Goal: Task Accomplishment & Management: Complete application form

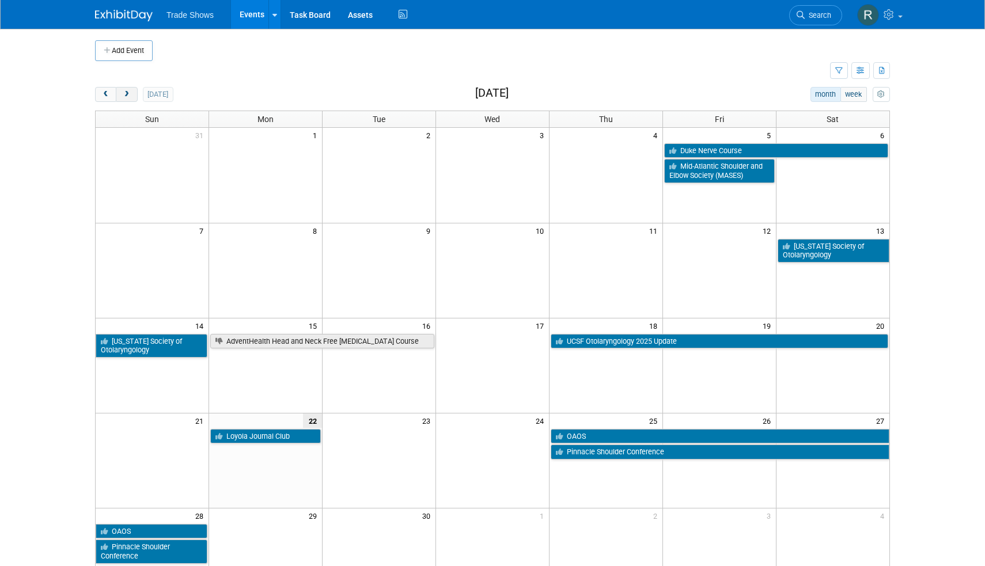
click at [126, 95] on span "next" at bounding box center [126, 94] width 9 height 7
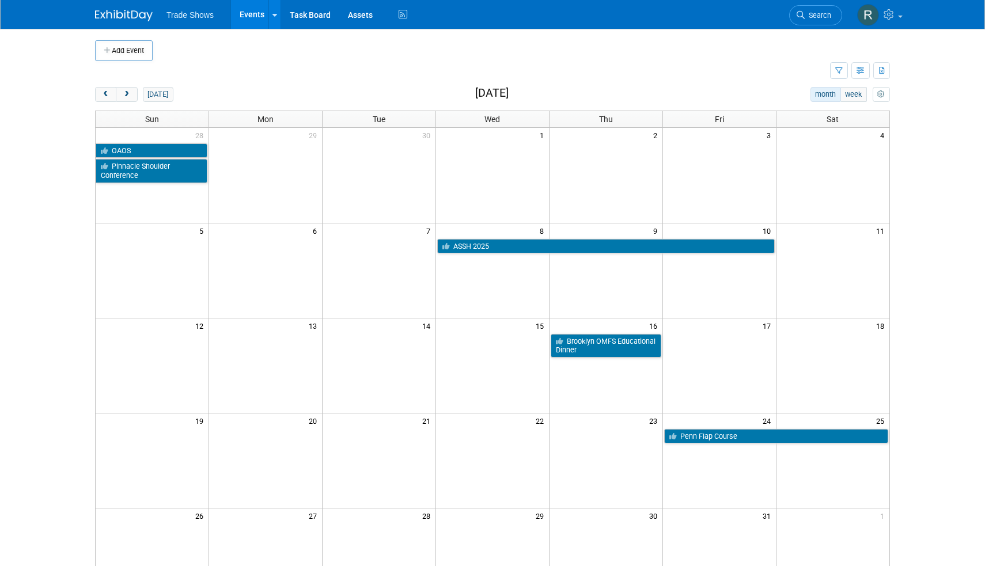
scroll to position [2, 0]
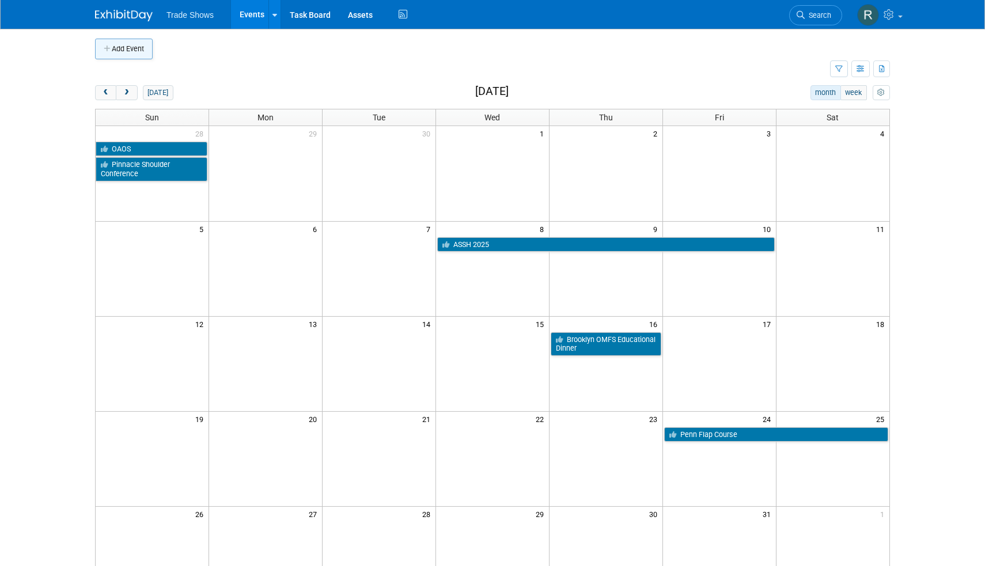
click at [140, 52] on button "Add Event" at bounding box center [124, 49] width 58 height 21
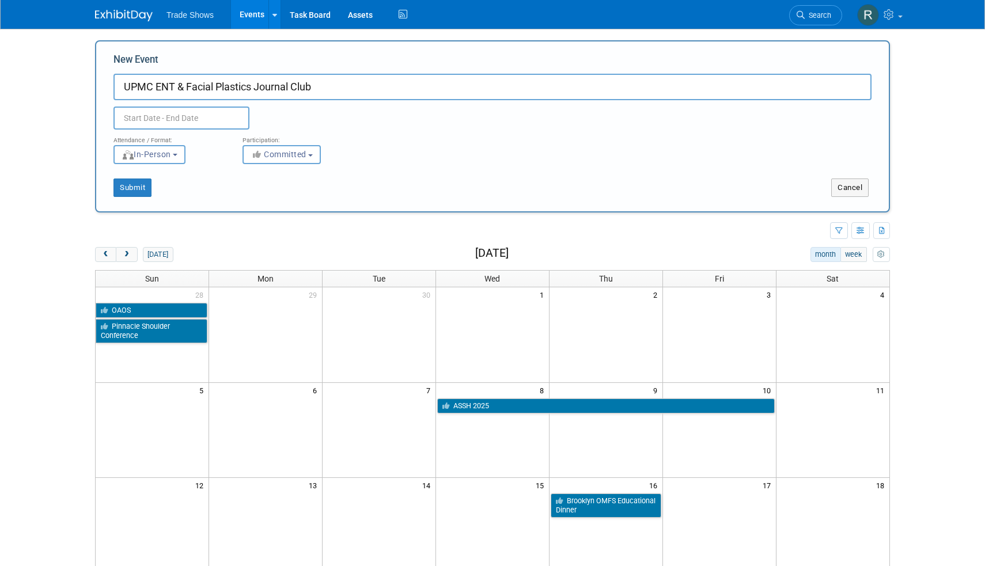
type input "UPMC ENT & Facial Plastics Journal Club"
click at [229, 113] on input "text" at bounding box center [181, 118] width 136 height 23
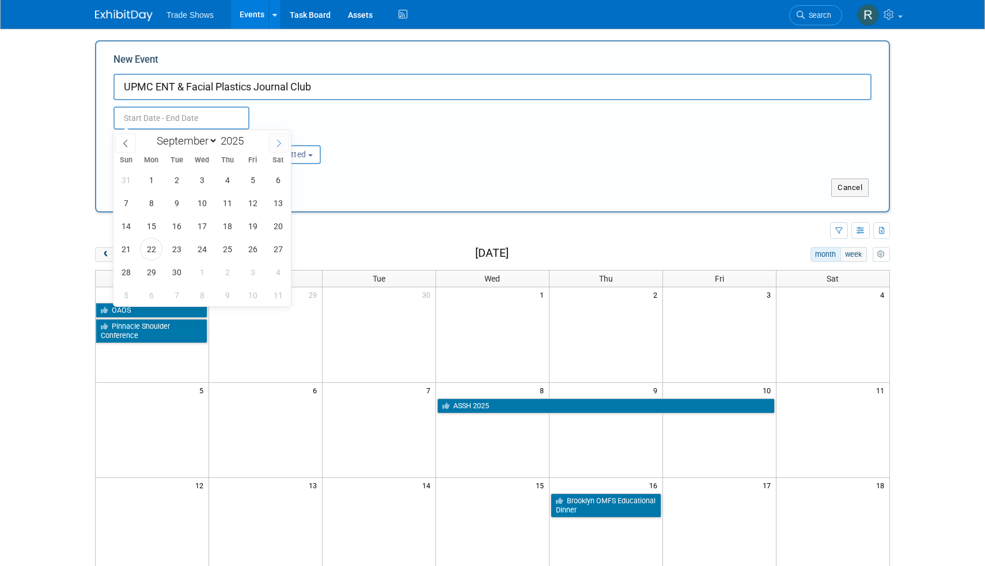
click at [270, 146] on span at bounding box center [278, 143] width 21 height 20
select select "9"
click at [229, 202] on span "9" at bounding box center [227, 203] width 22 height 22
type input "[DATE] to [DATE]"
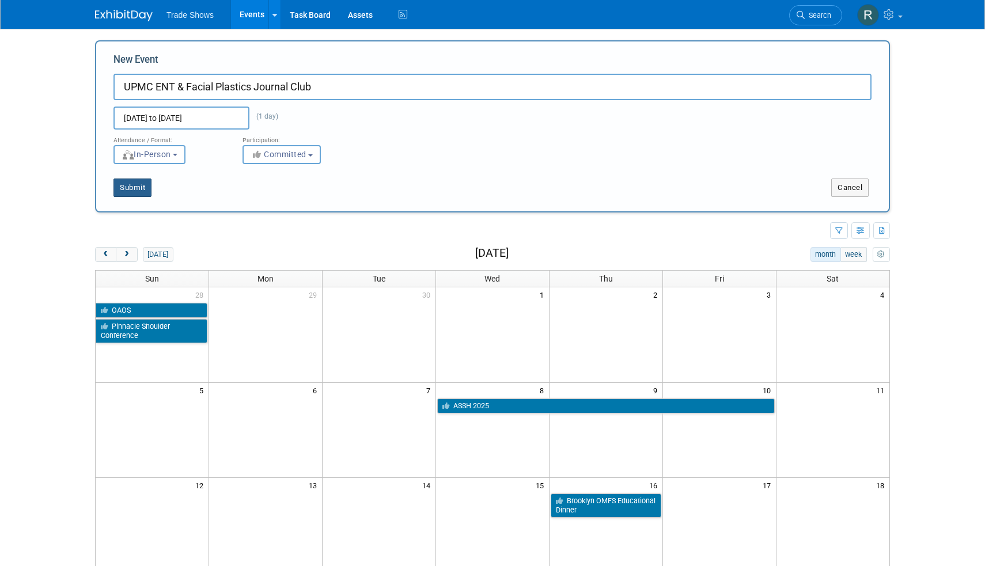
click at [131, 190] on button "Submit" at bounding box center [132, 187] width 38 height 18
